Goal: Information Seeking & Learning: Learn about a topic

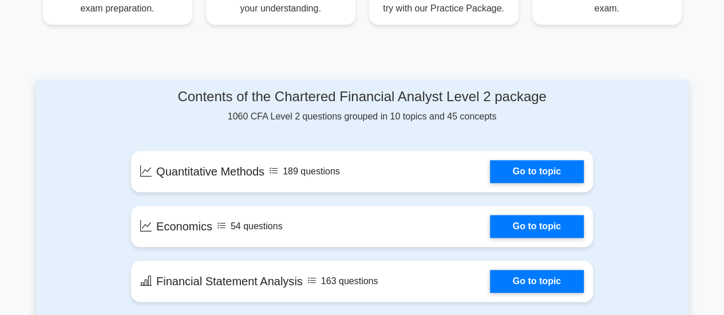
scroll to position [539, 0]
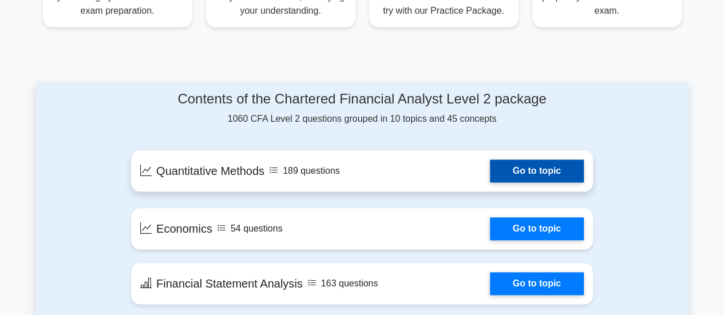
click at [545, 161] on link "Go to topic" at bounding box center [537, 171] width 94 height 23
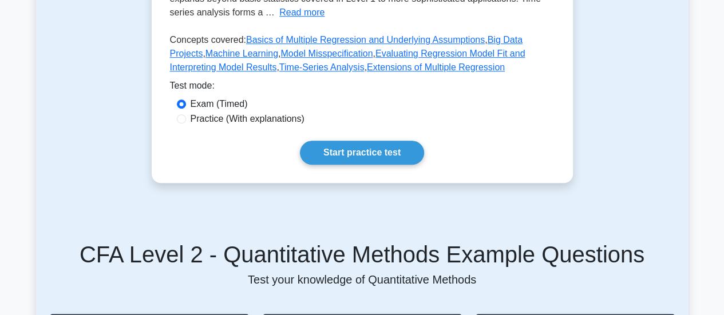
scroll to position [345, 0]
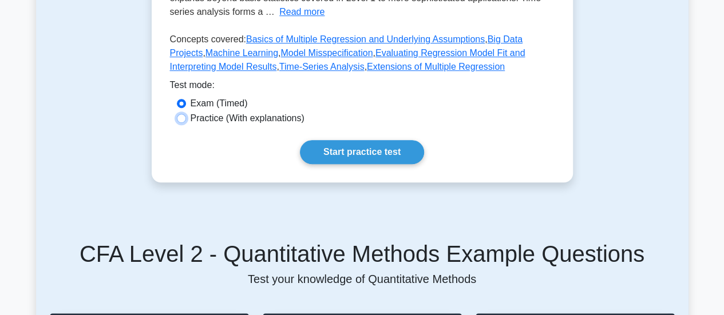
click at [181, 123] on input "Practice (With explanations)" at bounding box center [181, 118] width 9 height 9
radio input "true"
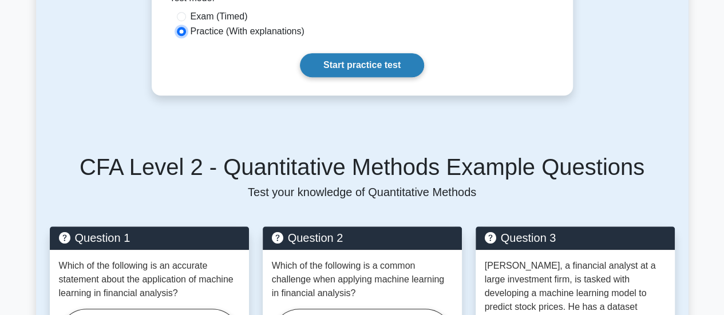
scroll to position [432, 0]
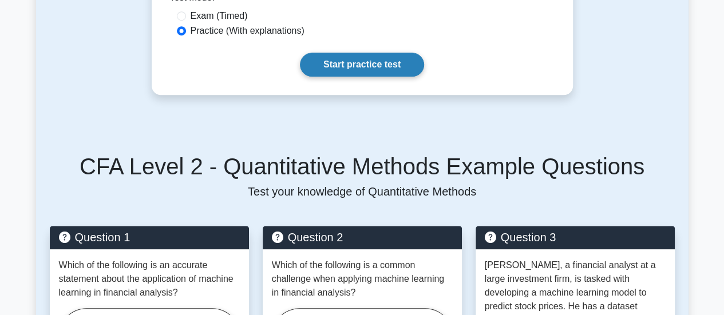
click at [373, 70] on link "Start practice test" at bounding box center [362, 65] width 124 height 24
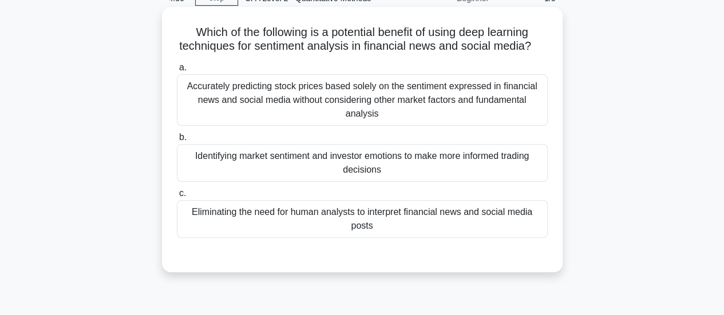
scroll to position [58, 0]
click at [398, 172] on div "Identifying market sentiment and investor emotions to make more informed tradin…" at bounding box center [362, 163] width 371 height 38
click at [177, 141] on input "b. Identifying market sentiment and investor emotions to make more informed tra…" at bounding box center [177, 136] width 0 height 7
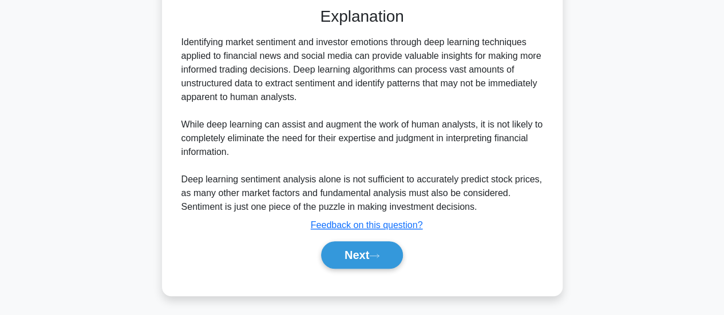
scroll to position [319, 0]
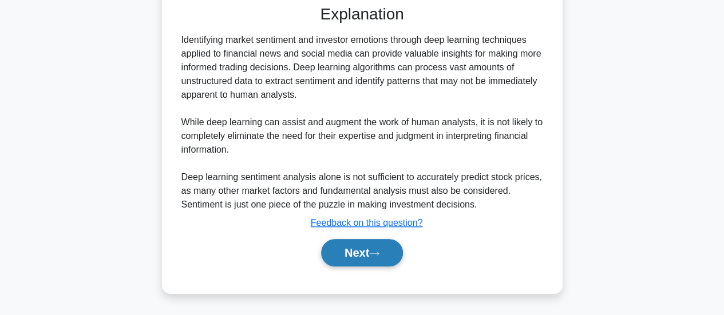
click at [352, 254] on button "Next" at bounding box center [362, 252] width 82 height 27
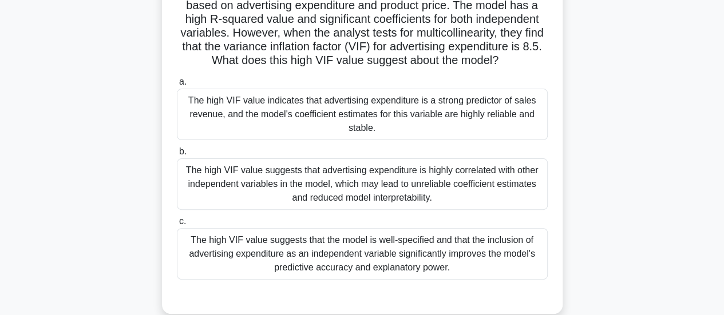
scroll to position [100, 0]
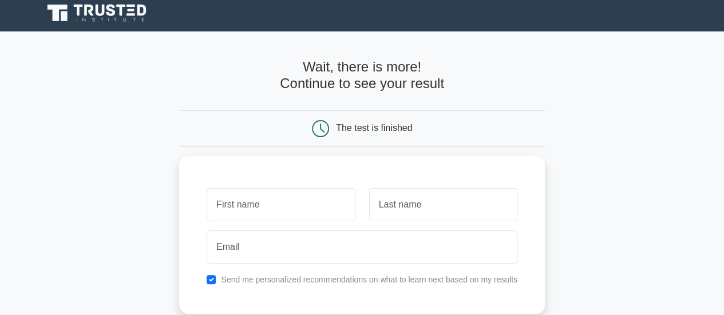
scroll to position [2, 0]
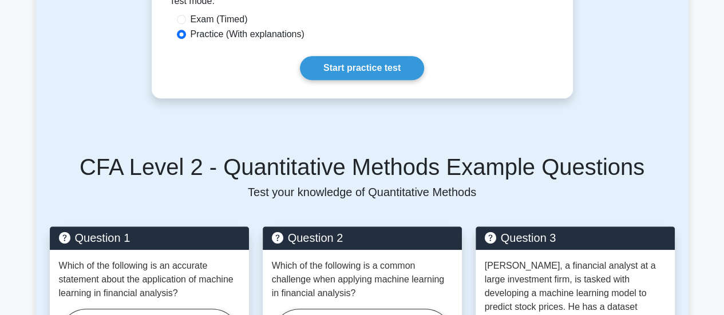
scroll to position [432, 0]
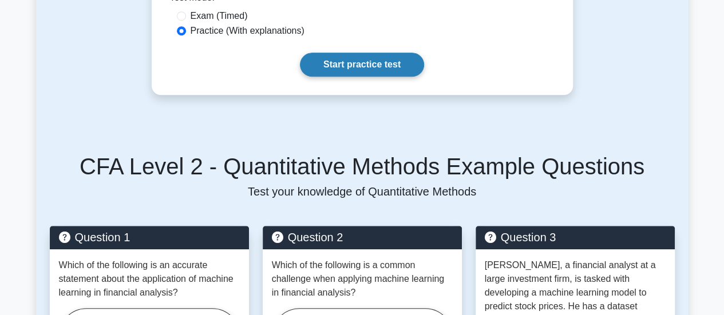
click at [381, 75] on link "Start practice test" at bounding box center [362, 65] width 124 height 24
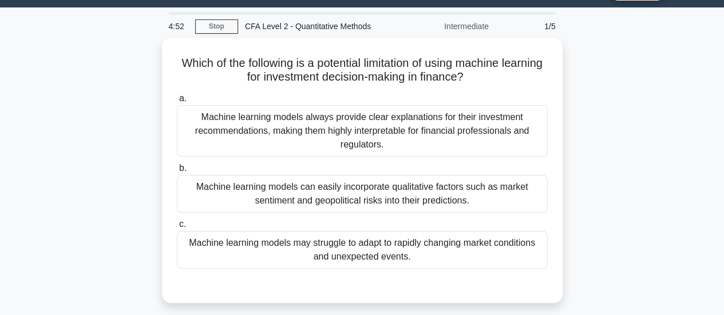
scroll to position [30, 0]
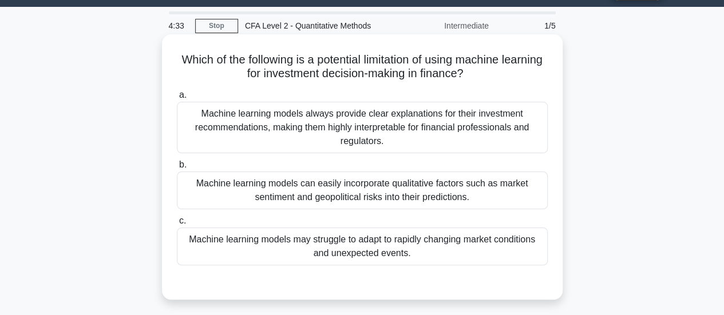
click at [356, 132] on div "Machine learning models always provide clear explanations for their investment …" at bounding box center [362, 128] width 371 height 52
click at [177, 99] on input "a. Machine learning models always provide clear explanations for their investme…" at bounding box center [177, 95] width 0 height 7
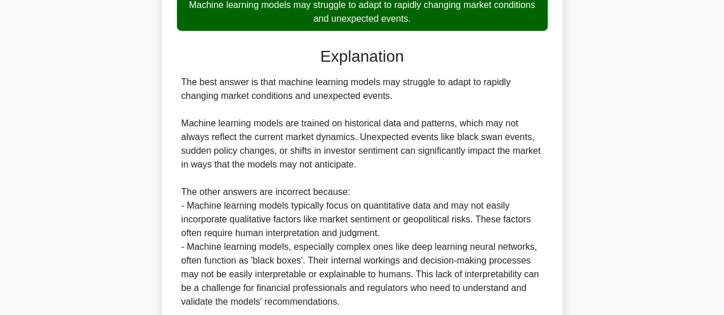
scroll to position [362, 0]
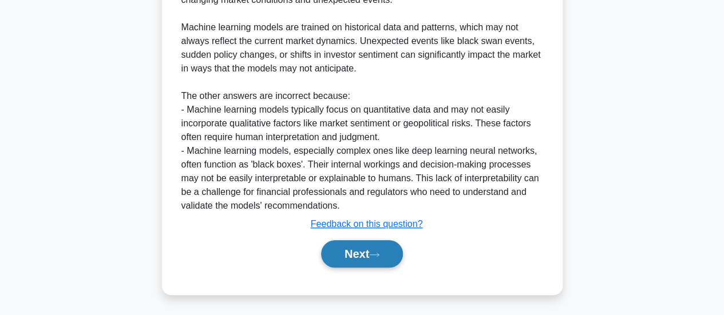
click at [365, 247] on button "Next" at bounding box center [362, 253] width 82 height 27
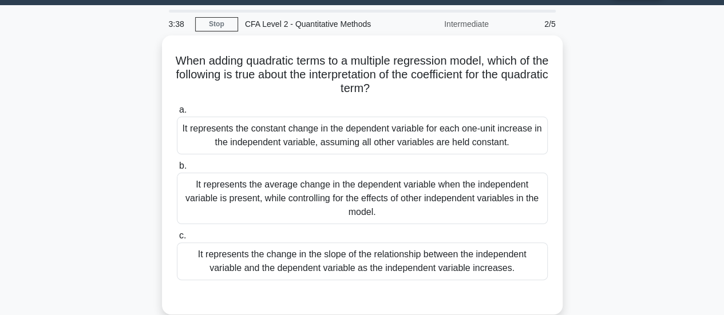
scroll to position [32, 0]
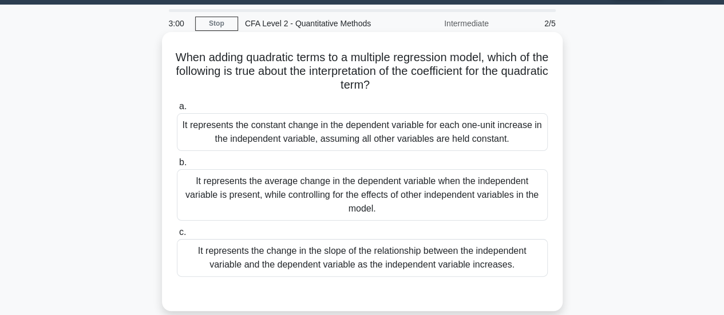
click at [429, 131] on div "It represents the constant change in the dependent variable for each one-unit i…" at bounding box center [362, 132] width 371 height 38
click at [177, 110] on input "a. It represents the constant change in the dependent variable for each one-uni…" at bounding box center [177, 106] width 0 height 7
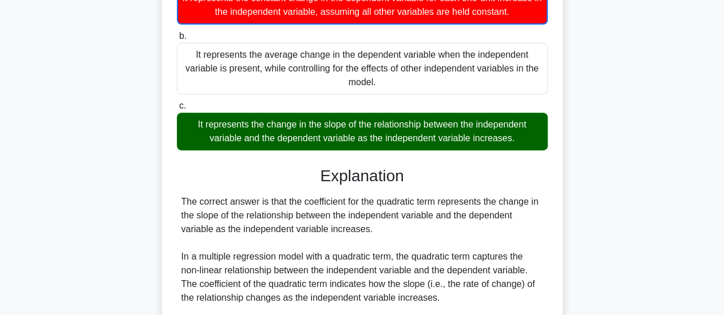
scroll to position [362, 0]
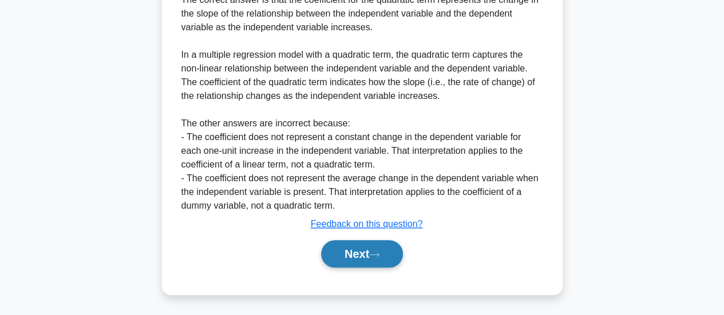
click at [368, 263] on button "Next" at bounding box center [362, 253] width 82 height 27
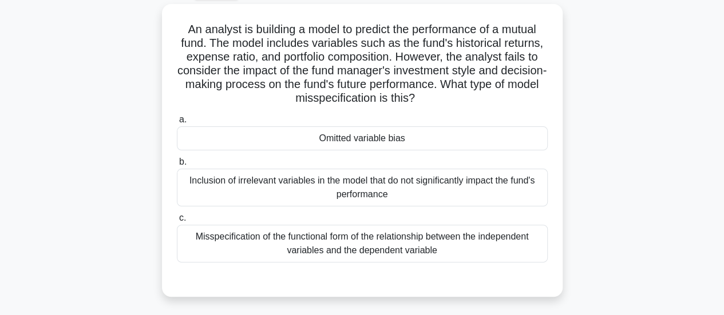
scroll to position [66, 0]
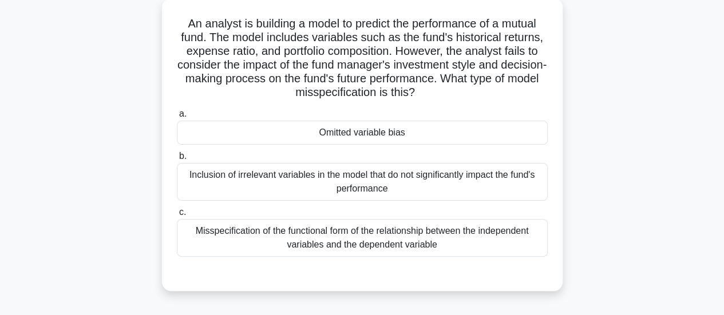
click at [476, 230] on div "Misspecification of the functional form of the relationship between the indepen…" at bounding box center [362, 238] width 371 height 38
click at [177, 216] on input "c. Misspecification of the functional form of the relationship between the inde…" at bounding box center [177, 212] width 0 height 7
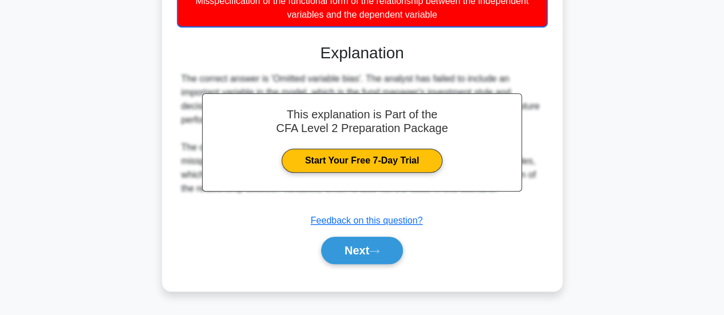
scroll to position [297, 0]
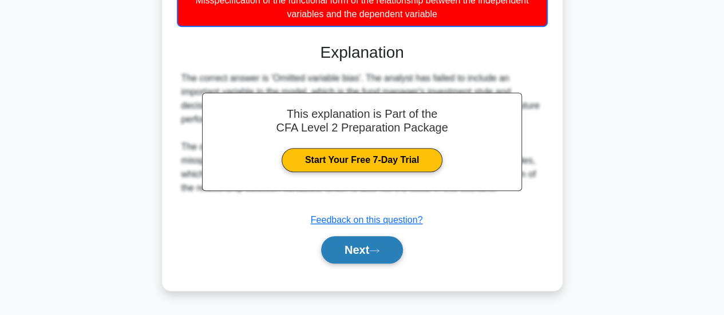
click at [380, 248] on icon at bounding box center [374, 251] width 10 height 6
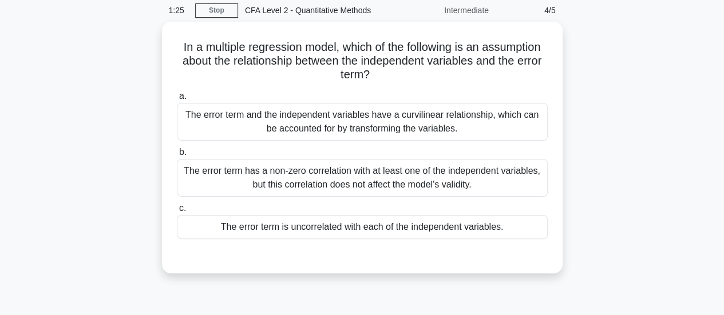
scroll to position [49, 0]
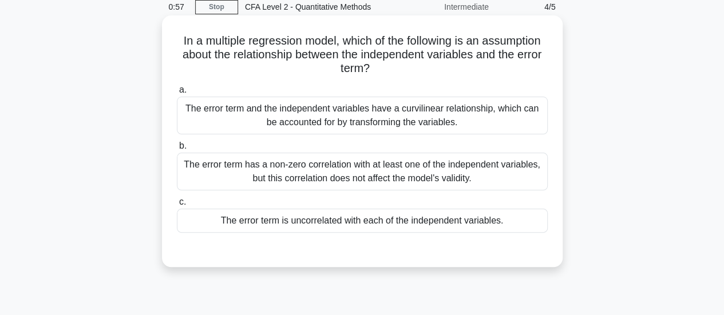
click at [342, 121] on div "The error term and the independent variables have a curvilinear relationship, w…" at bounding box center [362, 116] width 371 height 38
click at [177, 94] on input "a. The error term and the independent variables have a curvilinear relationship…" at bounding box center [177, 89] width 0 height 7
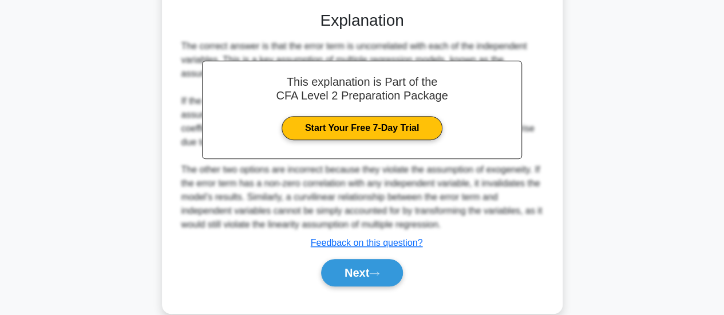
scroll to position [289, 0]
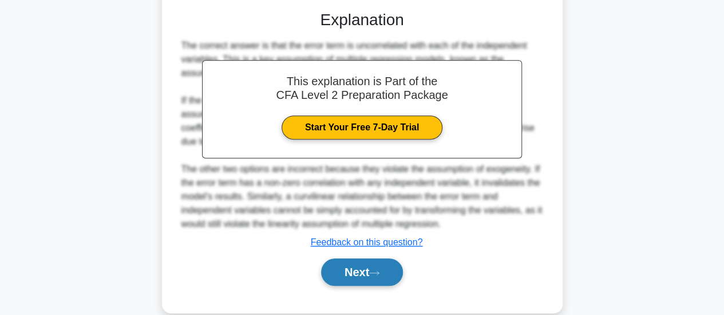
click at [369, 272] on button "Next" at bounding box center [362, 272] width 82 height 27
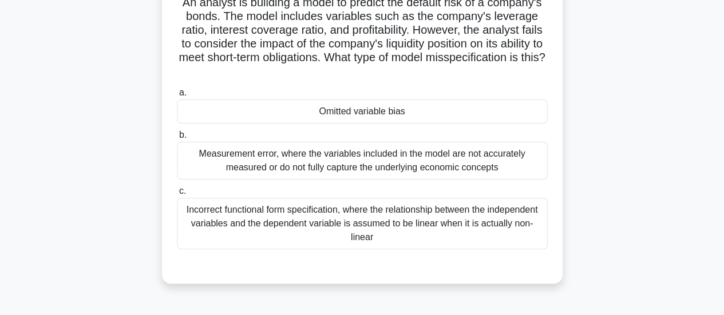
scroll to position [92, 0]
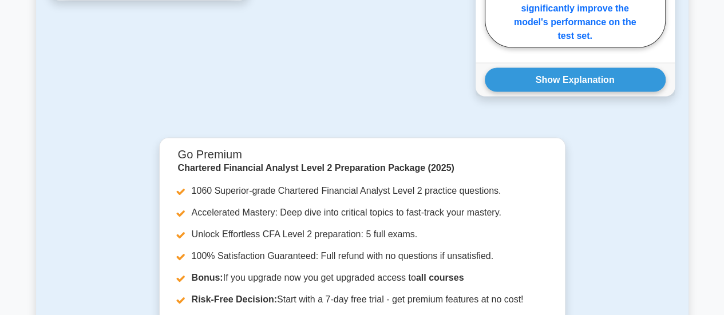
scroll to position [1079, 0]
